Goal: Task Accomplishment & Management: Complete application form

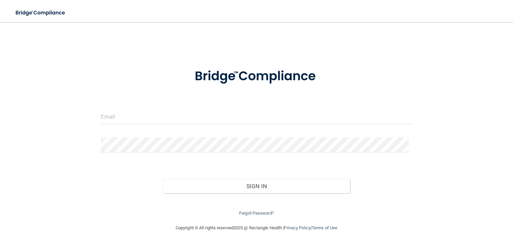
scroll to position [2, 0]
click at [200, 135] on form "Invalid email/password. You don't have permission to access that page. Sign In …" at bounding box center [256, 139] width 311 height 158
drag, startPoint x: 180, startPoint y: 110, endPoint x: 173, endPoint y: 100, distance: 12.2
click at [173, 100] on form "Invalid email/password. You don't have permission to access that page. Sign In …" at bounding box center [256, 139] width 311 height 158
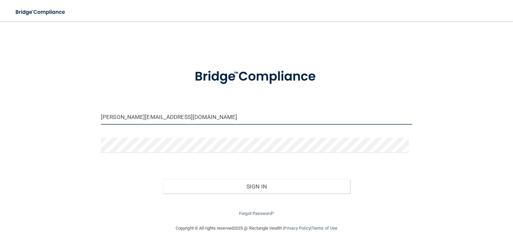
type input "[PERSON_NAME][EMAIL_ADDRESS][DOMAIN_NAME]"
click at [163, 179] on button "Sign In" at bounding box center [256, 186] width 187 height 15
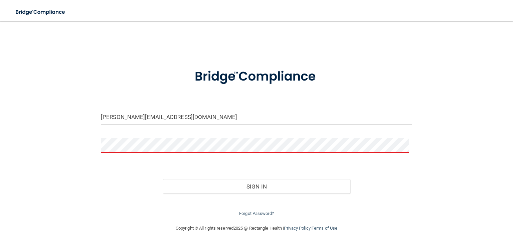
click at [163, 179] on button "Sign In" at bounding box center [256, 186] width 187 height 15
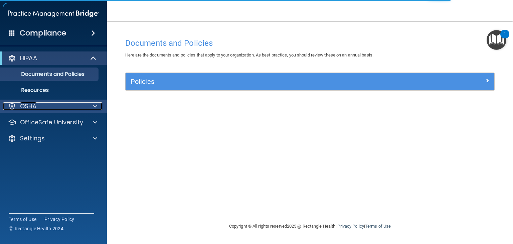
click at [72, 106] on div "OSHA" at bounding box center [44, 106] width 83 height 8
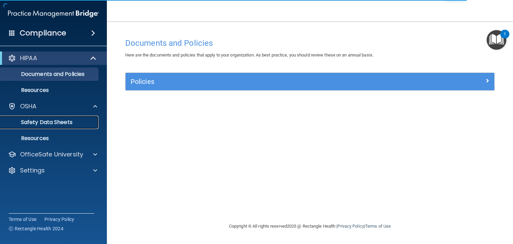
click at [74, 121] on p "Safety Data Sheets" at bounding box center [49, 122] width 91 height 7
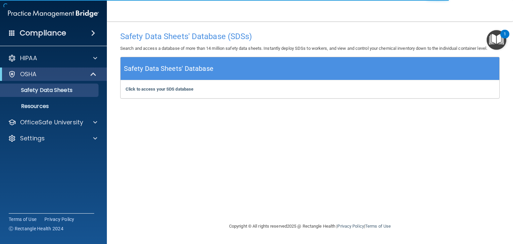
click at [163, 91] on div "Click to access your SDS database Click to access your SDS database" at bounding box center [309, 89] width 378 height 18
click at [176, 87] on b "Click to access your SDS database" at bounding box center [159, 88] width 68 height 5
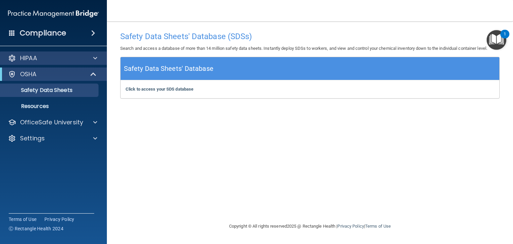
click at [43, 64] on div "HIPAA" at bounding box center [53, 57] width 107 height 13
click at [97, 59] on div at bounding box center [94, 58] width 17 height 8
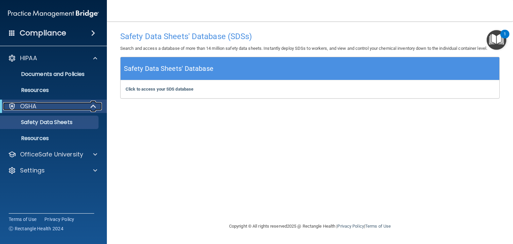
click at [87, 106] on div at bounding box center [93, 106] width 16 height 8
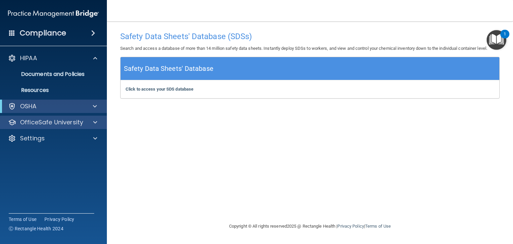
click at [84, 128] on div "OfficeSafe University" at bounding box center [53, 121] width 107 height 13
click at [96, 124] on span at bounding box center [95, 122] width 4 height 8
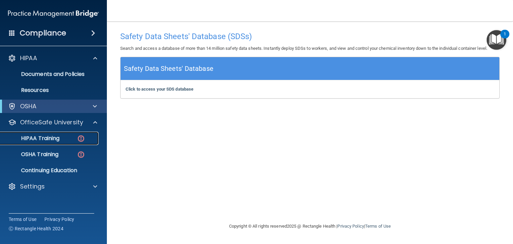
click at [47, 143] on link "HIPAA Training" at bounding box center [45, 138] width 105 height 13
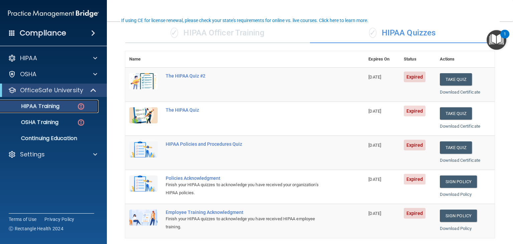
scroll to position [44, 0]
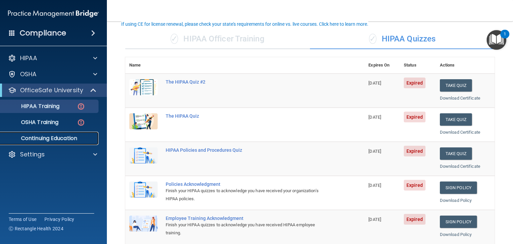
click at [27, 133] on link "Continuing Education" at bounding box center [45, 138] width 105 height 13
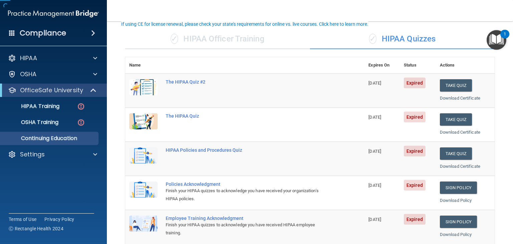
click at [33, 114] on ul "HIPAA Training OSHA Training Continuing Education" at bounding box center [53, 121] width 121 height 48
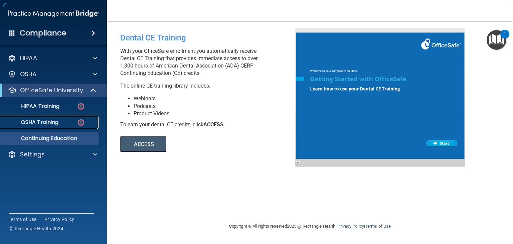
click at [32, 120] on p "OSHA Training" at bounding box center [31, 122] width 54 height 7
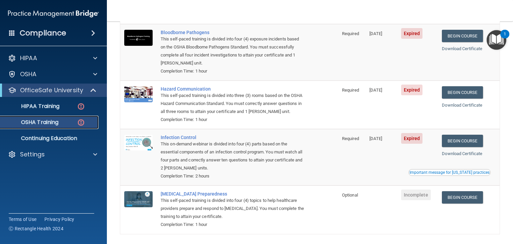
scroll to position [69, 0]
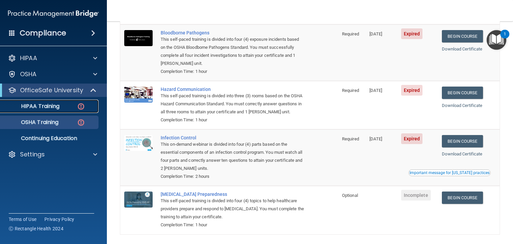
click at [53, 103] on p "HIPAA Training" at bounding box center [31, 106] width 55 height 7
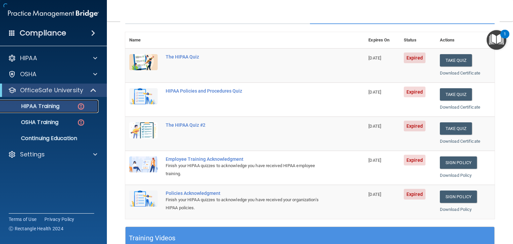
scroll to position [232, 0]
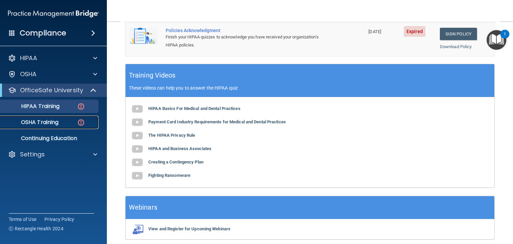
click at [55, 128] on link "OSHA Training" at bounding box center [45, 121] width 105 height 13
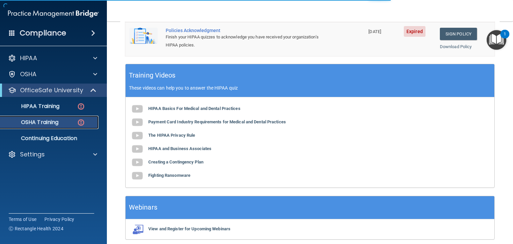
scroll to position [258, 0]
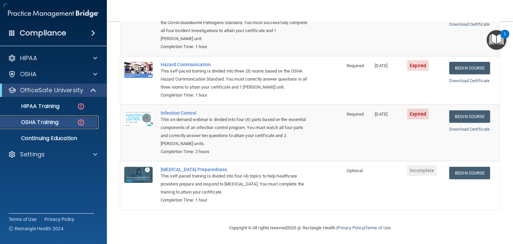
click at [58, 125] on p "OSHA Training" at bounding box center [31, 122] width 54 height 7
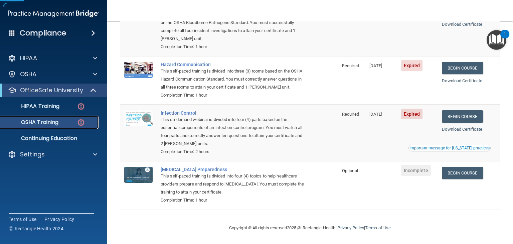
scroll to position [103, 0]
click at [423, 151] on td "Expired" at bounding box center [417, 132] width 41 height 56
click at [421, 148] on div "Important message for [US_STATE] practices" at bounding box center [449, 148] width 80 height 4
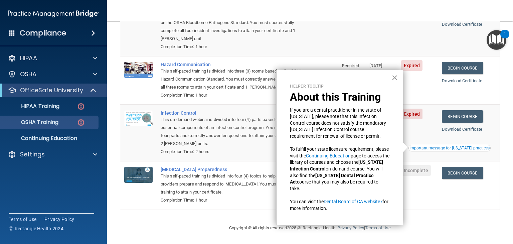
click at [394, 75] on button "×" at bounding box center [394, 77] width 6 height 11
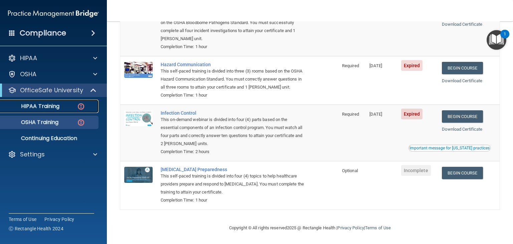
click at [35, 101] on link "HIPAA Training" at bounding box center [45, 105] width 105 height 13
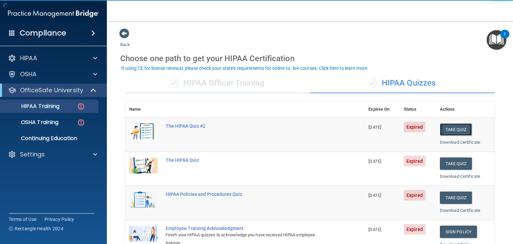
click at [449, 124] on button "Take Quiz" at bounding box center [456, 129] width 32 height 12
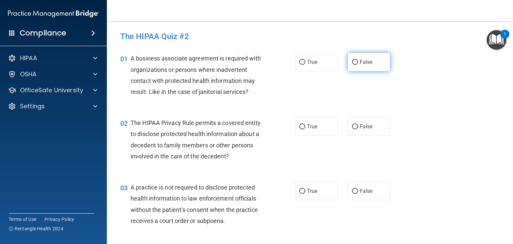
click at [353, 62] on input "False" at bounding box center [355, 62] width 6 height 5
radio input "true"
click at [354, 60] on input "False" at bounding box center [355, 62] width 6 height 5
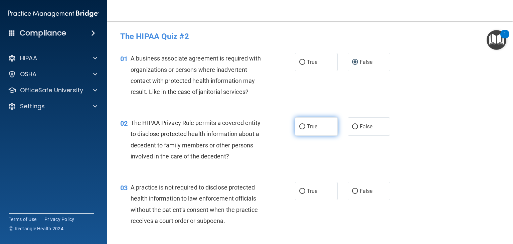
click at [299, 126] on input "True" at bounding box center [302, 126] width 6 height 5
radio input "true"
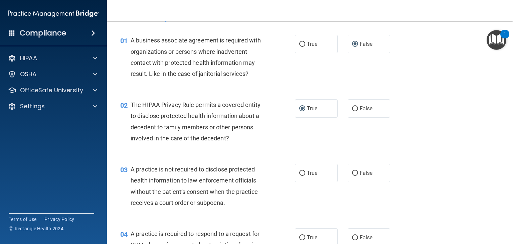
scroll to position [18, 0]
click at [352, 173] on input "False" at bounding box center [355, 172] width 6 height 5
radio input "true"
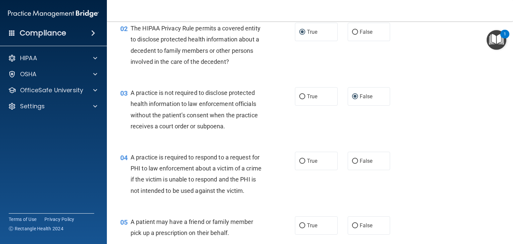
scroll to position [100, 0]
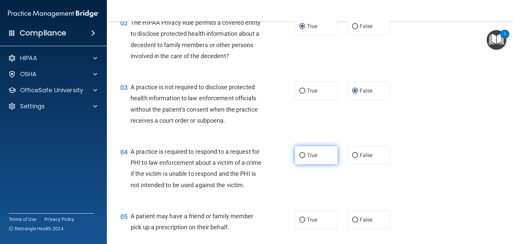
click at [300, 151] on label "True" at bounding box center [316, 155] width 43 height 18
click at [300, 153] on input "True" at bounding box center [302, 155] width 6 height 5
radio input "true"
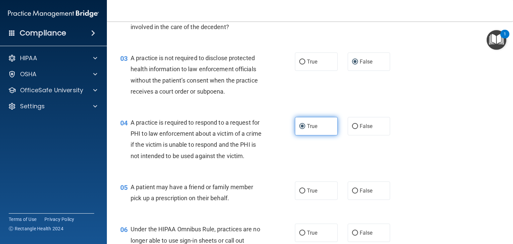
scroll to position [129, 0]
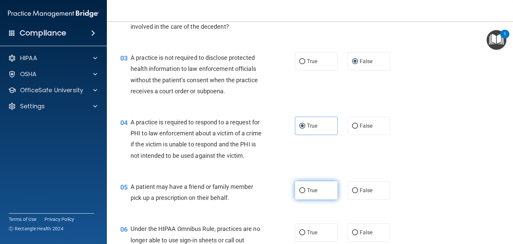
click at [299, 193] on input "True" at bounding box center [302, 190] width 6 height 5
radio input "true"
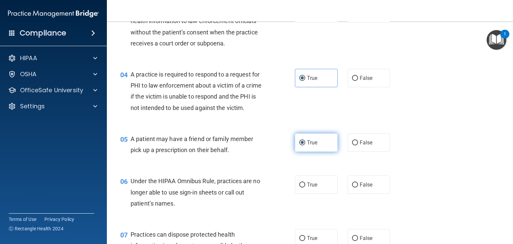
scroll to position [178, 0]
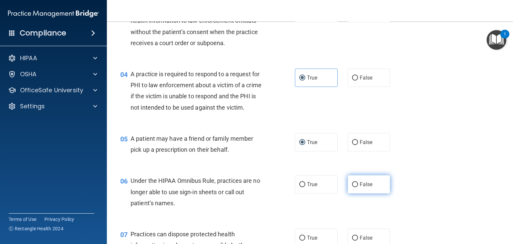
click at [352, 187] on input "False" at bounding box center [355, 184] width 6 height 5
radio input "true"
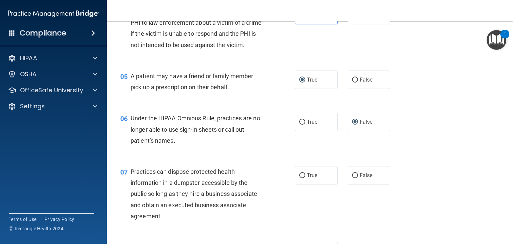
scroll to position [240, 0]
click at [352, 178] on input "False" at bounding box center [355, 175] width 6 height 5
radio input "true"
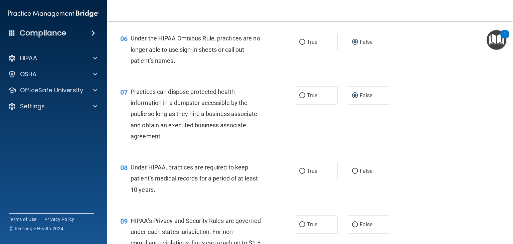
scroll to position [320, 0]
click at [352, 173] on input "False" at bounding box center [355, 170] width 6 height 5
radio input "true"
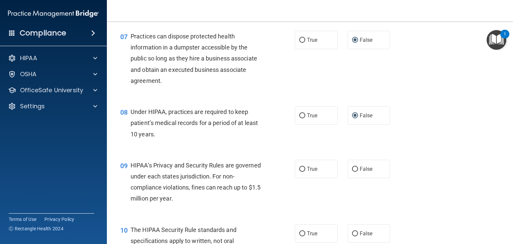
scroll to position [377, 0]
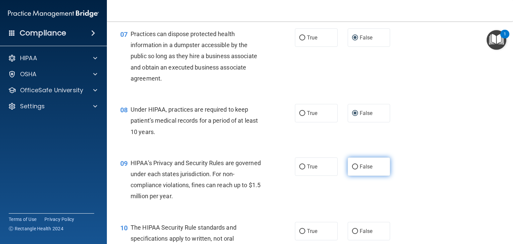
click at [354, 169] on input "False" at bounding box center [355, 166] width 6 height 5
radio input "true"
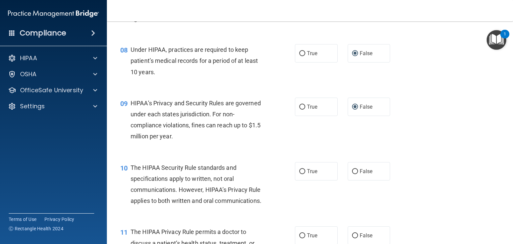
scroll to position [438, 0]
click at [300, 174] on input "True" at bounding box center [302, 171] width 6 height 5
radio input "true"
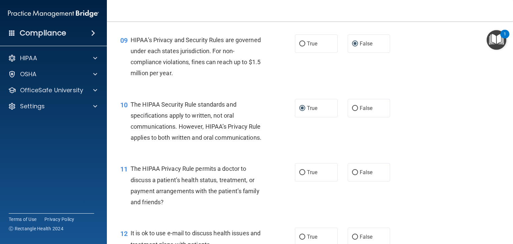
scroll to position [501, 0]
click at [303, 181] on label "True" at bounding box center [316, 172] width 43 height 18
click at [303, 175] on input "True" at bounding box center [302, 172] width 6 height 5
radio input "true"
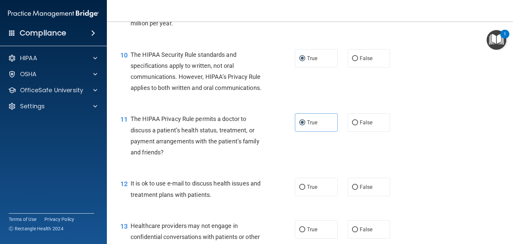
scroll to position [552, 0]
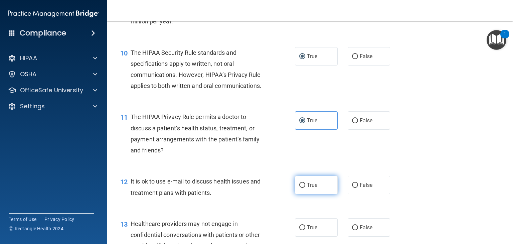
click at [300, 188] on input "True" at bounding box center [302, 185] width 6 height 5
radio input "true"
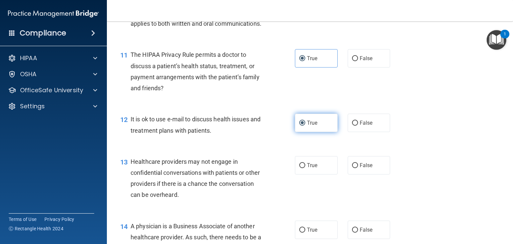
scroll to position [617, 0]
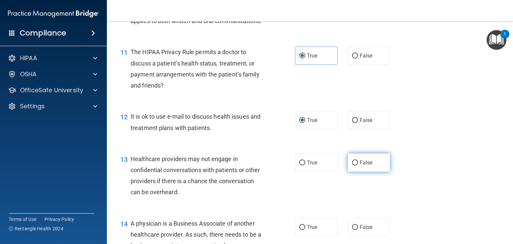
click at [353, 165] on input "False" at bounding box center [355, 162] width 6 height 5
radio input "true"
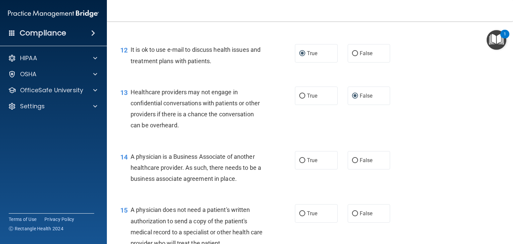
scroll to position [684, 0]
click at [353, 163] on input "False" at bounding box center [355, 160] width 6 height 5
radio input "true"
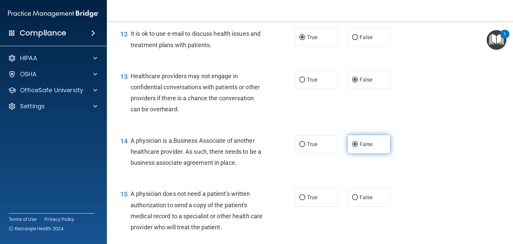
scroll to position [701, 0]
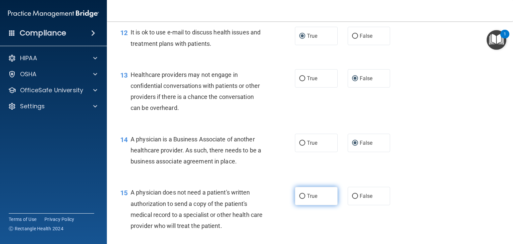
click at [309, 199] on span "True" at bounding box center [312, 196] width 10 height 6
click at [305, 199] on input "True" at bounding box center [302, 196] width 6 height 5
radio input "true"
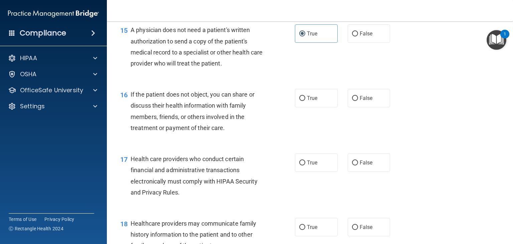
scroll to position [863, 0]
click at [307, 101] on span "True" at bounding box center [312, 97] width 10 height 6
click at [305, 100] on input "True" at bounding box center [302, 97] width 6 height 5
radio input "true"
click at [307, 165] on span "True" at bounding box center [312, 162] width 10 height 6
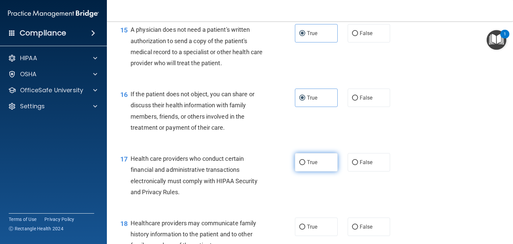
click at [305, 165] on input "True" at bounding box center [302, 162] width 6 height 5
radio input "true"
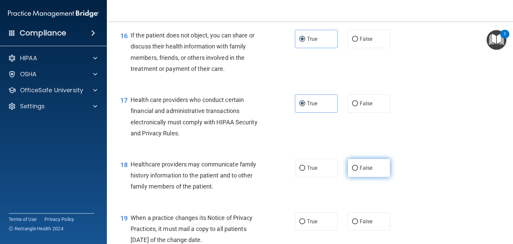
click at [354, 177] on label "False" at bounding box center [368, 168] width 43 height 18
click at [354, 171] on input "False" at bounding box center [355, 168] width 6 height 5
radio input "true"
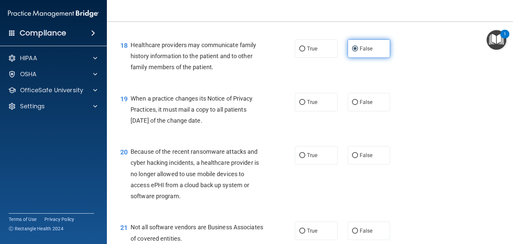
scroll to position [1042, 0]
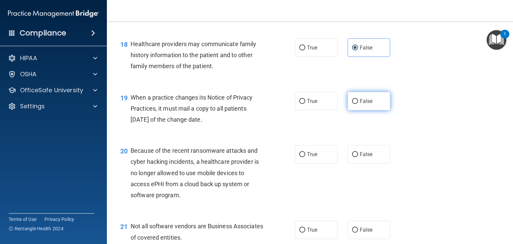
click at [352, 104] on input "False" at bounding box center [355, 101] width 6 height 5
radio input "true"
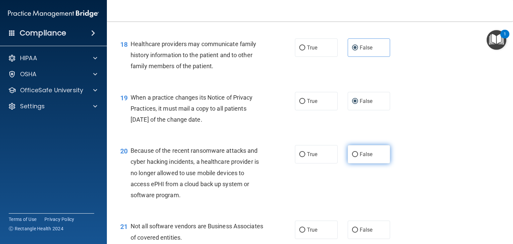
click at [358, 163] on label "False" at bounding box center [368, 154] width 43 height 18
click at [358, 157] on input "False" at bounding box center [355, 154] width 6 height 5
radio input "true"
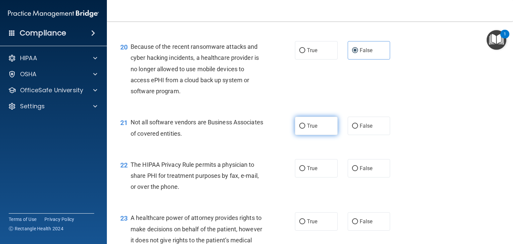
scroll to position [1147, 0]
click at [301, 128] on input "True" at bounding box center [302, 125] width 6 height 5
radio input "true"
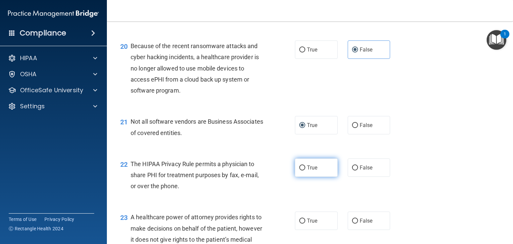
click at [315, 177] on label "True" at bounding box center [316, 167] width 43 height 18
click at [305, 170] on input "True" at bounding box center [302, 167] width 6 height 5
radio input "true"
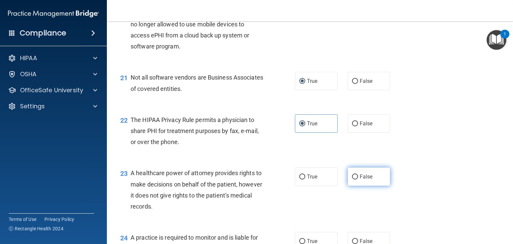
click at [354, 186] on label "False" at bounding box center [368, 176] width 43 height 18
click at [354, 179] on input "False" at bounding box center [355, 176] width 6 height 5
radio input "true"
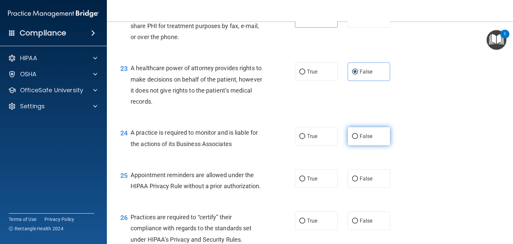
scroll to position [1296, 0]
click at [356, 145] on label "False" at bounding box center [368, 135] width 43 height 18
click at [356, 138] on input "False" at bounding box center [355, 135] width 6 height 5
radio input "true"
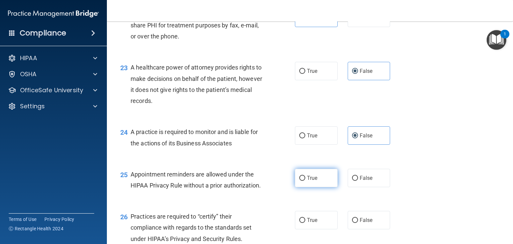
click at [319, 187] on label "True" at bounding box center [316, 178] width 43 height 18
click at [305, 181] on input "True" at bounding box center [302, 178] width 6 height 5
radio input "true"
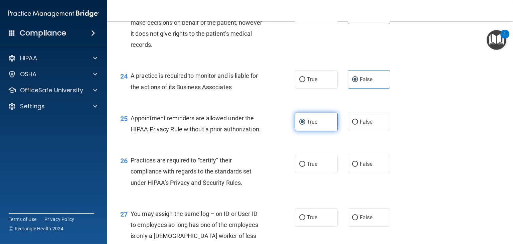
scroll to position [1354, 0]
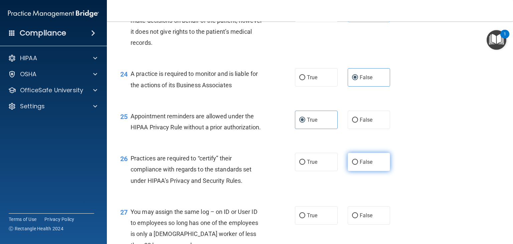
click at [347, 171] on label "False" at bounding box center [368, 162] width 43 height 18
click at [352, 165] on input "False" at bounding box center [355, 162] width 6 height 5
radio input "true"
click at [360, 224] on label "False" at bounding box center [368, 215] width 43 height 18
click at [358, 218] on input "False" at bounding box center [355, 215] width 6 height 5
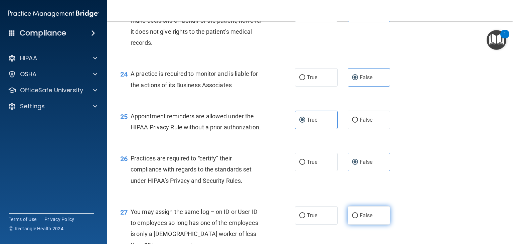
radio input "true"
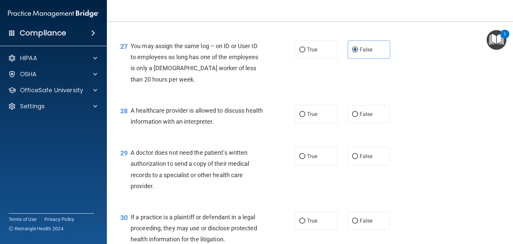
scroll to position [1520, 0]
click at [307, 123] on label "True" at bounding box center [316, 113] width 43 height 18
click at [305, 116] on input "True" at bounding box center [302, 113] width 6 height 5
radio input "true"
click at [307, 159] on span "True" at bounding box center [312, 156] width 10 height 6
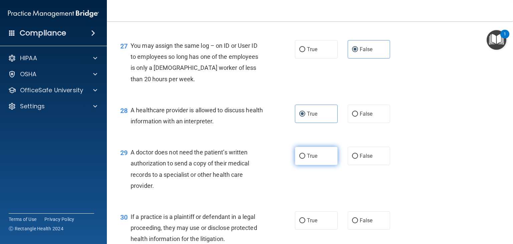
click at [305, 159] on input "True" at bounding box center [302, 156] width 6 height 5
radio input "true"
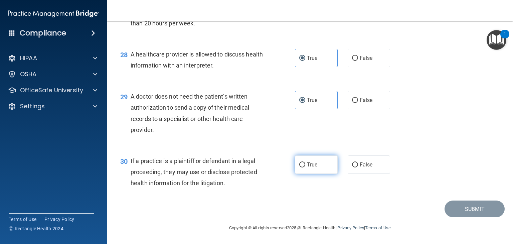
click at [308, 162] on span "True" at bounding box center [312, 164] width 10 height 6
click at [305, 162] on input "True" at bounding box center [302, 164] width 6 height 5
radio input "true"
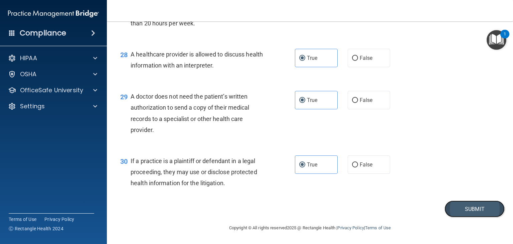
click at [459, 210] on button "Submit" at bounding box center [474, 208] width 60 height 17
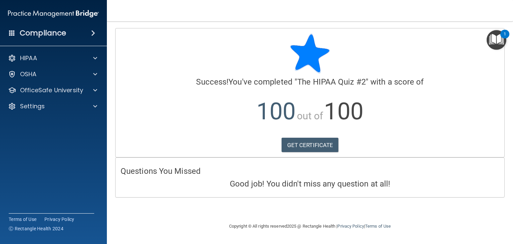
click at [335, 89] on div "Success! You've completed " The HIPAA Quiz #2 " with a score of 100 out of 100 …" at bounding box center [309, 83] width 378 height 100
click at [304, 142] on link "GET CERTIFICATE" at bounding box center [309, 145] width 57 height 15
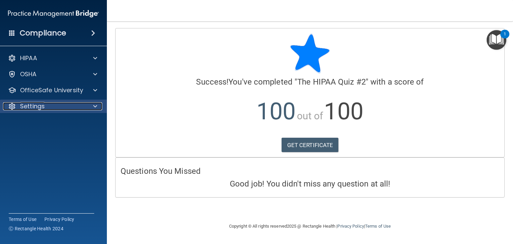
click at [81, 108] on div "Settings" at bounding box center [44, 106] width 83 height 8
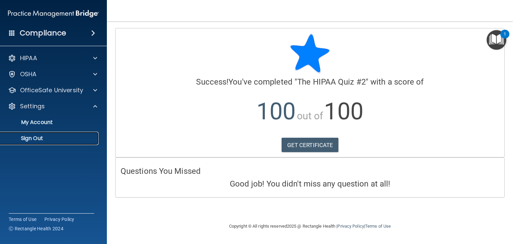
click at [58, 137] on p "Sign Out" at bounding box center [49, 138] width 91 height 7
